Goal: Obtain resource: Obtain resource

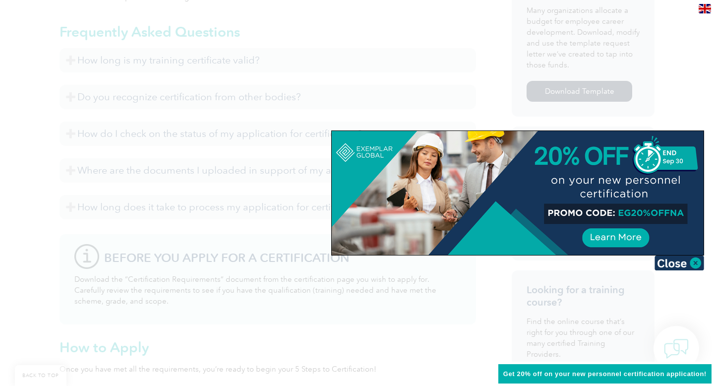
scroll to position [490, 0]
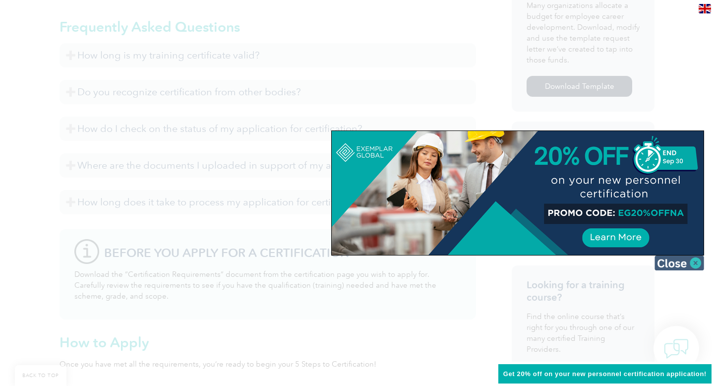
click at [696, 261] on img at bounding box center [679, 262] width 50 height 15
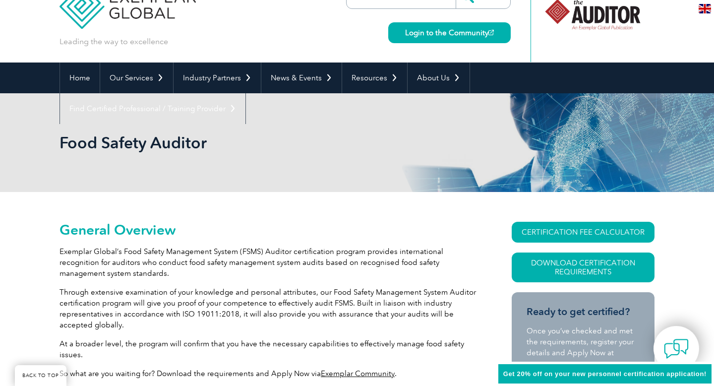
scroll to position [0, 0]
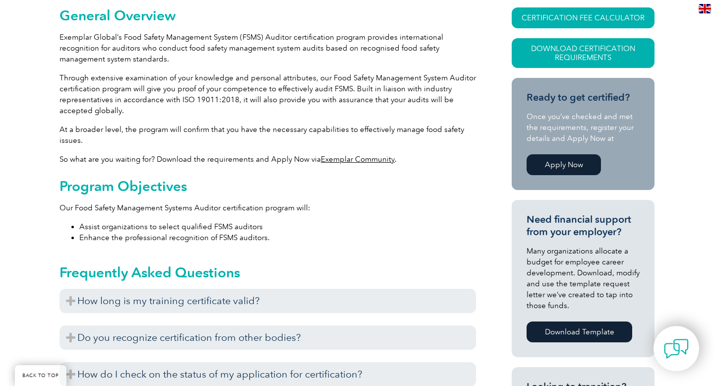
scroll to position [249, 0]
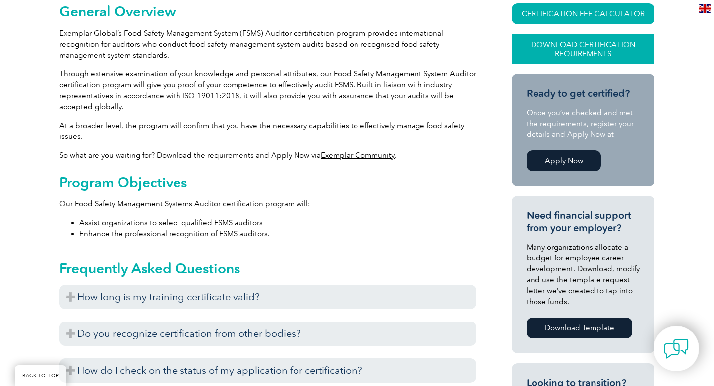
click at [625, 47] on link "Download Certification Requirements" at bounding box center [582, 49] width 143 height 30
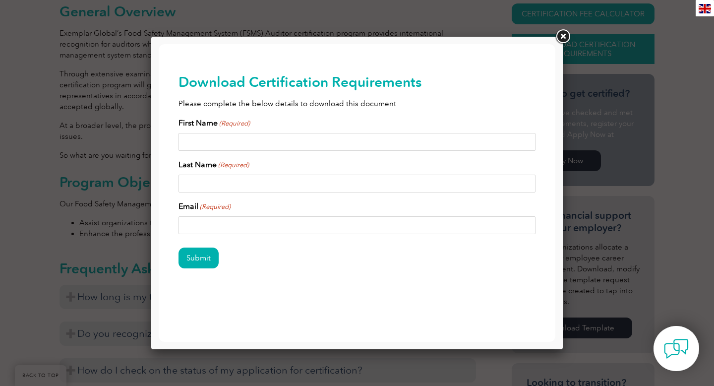
scroll to position [0, 0]
click at [565, 33] on link at bounding box center [563, 37] width 18 height 18
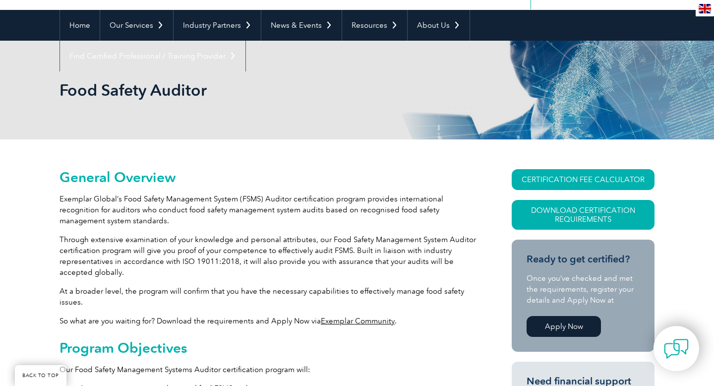
scroll to position [66, 0]
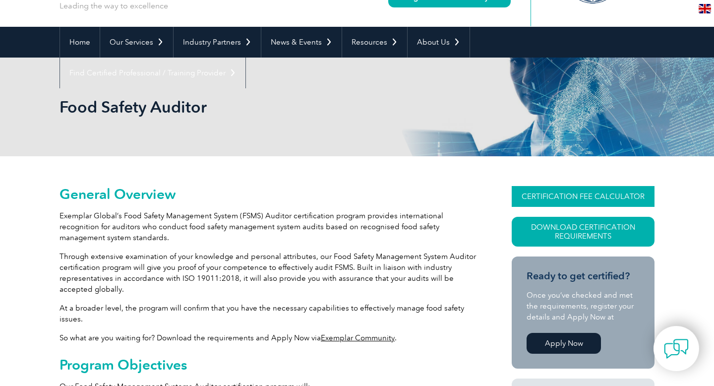
click at [564, 200] on link "CERTIFICATION FEE CALCULATOR" at bounding box center [582, 196] width 143 height 21
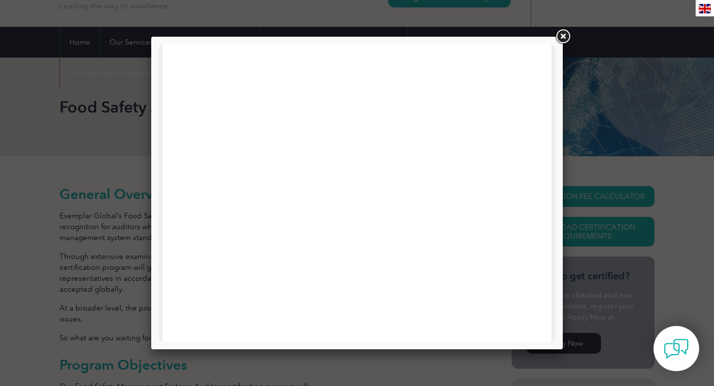
scroll to position [473, 0]
click at [557, 37] on link at bounding box center [563, 37] width 18 height 18
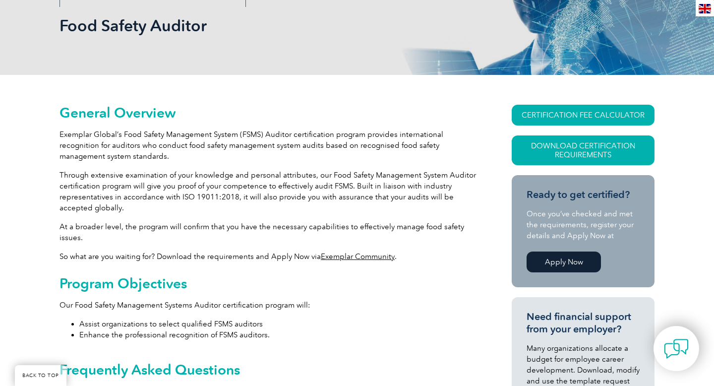
scroll to position [0, 0]
